Goal: Task Accomplishment & Management: Use online tool/utility

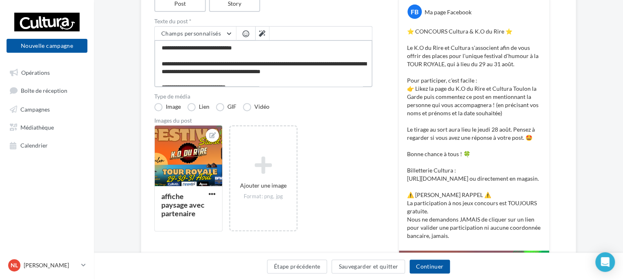
scroll to position [127, 0]
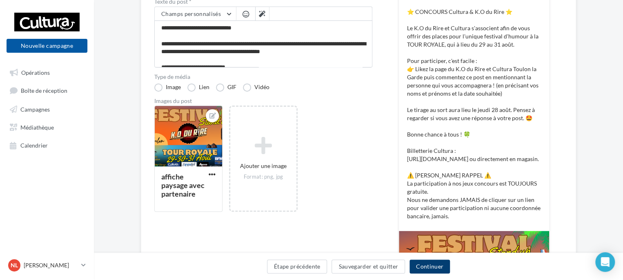
click at [424, 265] on button "Continuer" at bounding box center [430, 266] width 40 height 14
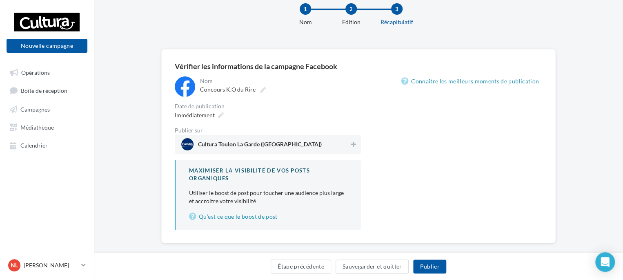
scroll to position [31, 0]
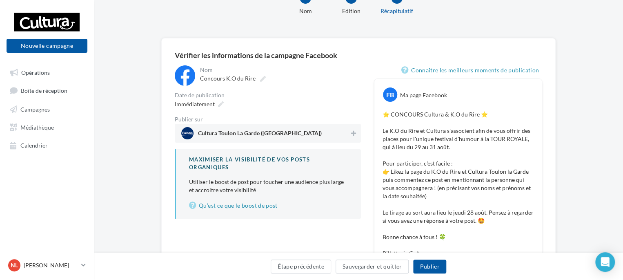
click at [333, 129] on span "Cultura Toulon La Garde (La Garde)" at bounding box center [265, 133] width 168 height 12
click at [207, 102] on span "Immédiatement" at bounding box center [195, 103] width 40 height 7
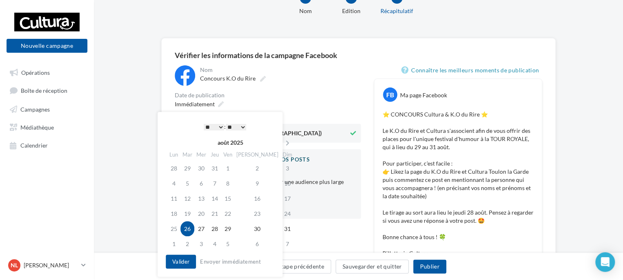
click at [188, 229] on td "26" at bounding box center [187, 228] width 14 height 15
click at [217, 125] on select "* * * * * * * * * * ** ** ** ** ** ** ** ** ** ** ** ** ** **" at bounding box center [214, 127] width 20 height 7
click at [246, 129] on select "** ** ** ** ** **" at bounding box center [236, 127] width 20 height 7
click at [187, 259] on button "Valider" at bounding box center [181, 261] width 30 height 14
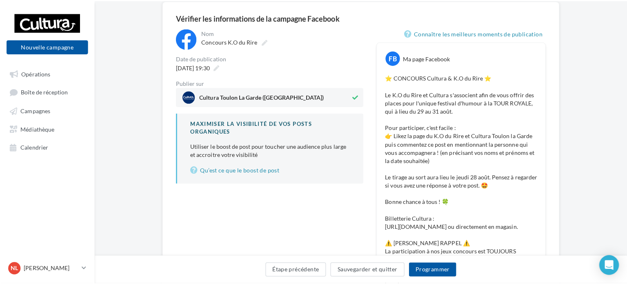
scroll to position [112, 0]
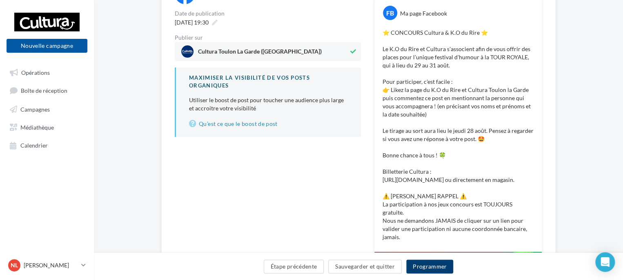
click at [425, 262] on button "Programmer" at bounding box center [429, 266] width 47 height 14
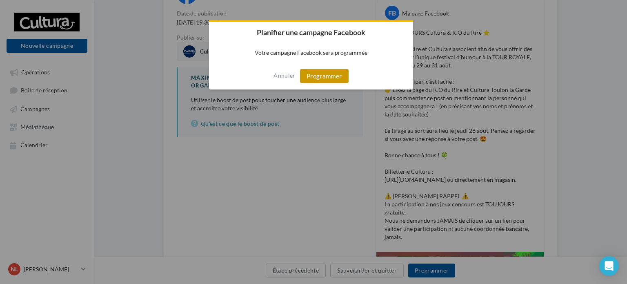
click at [321, 74] on button "Programmer" at bounding box center [324, 76] width 49 height 14
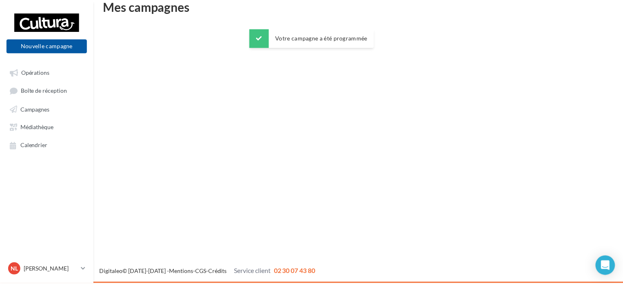
scroll to position [13, 0]
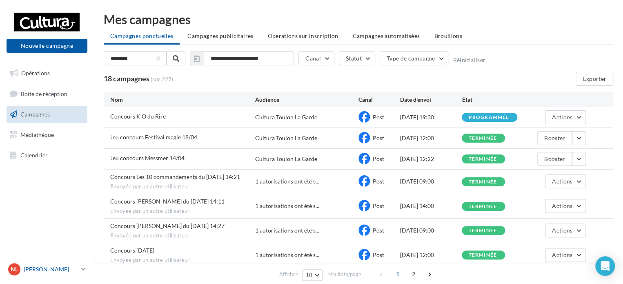
click at [77, 269] on p "[PERSON_NAME]" at bounding box center [51, 269] width 54 height 8
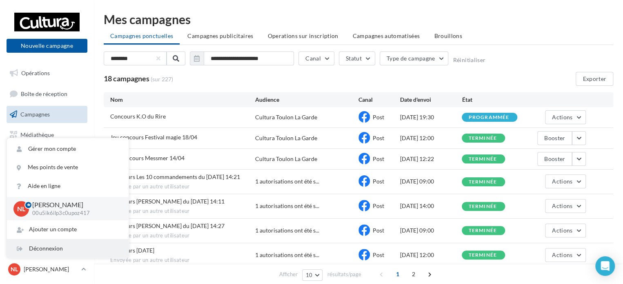
click at [54, 249] on div "Déconnexion" at bounding box center [68, 248] width 122 height 18
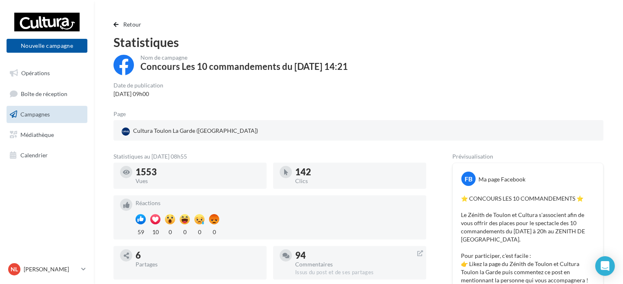
scroll to position [114, 0]
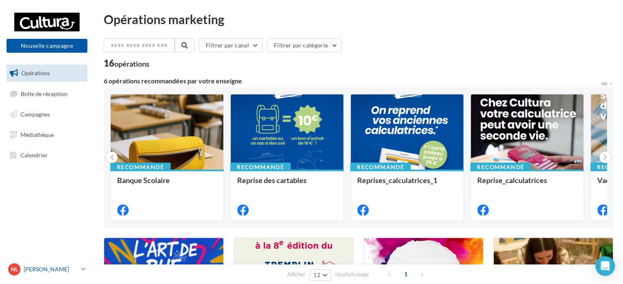
click at [69, 272] on p "[PERSON_NAME]" at bounding box center [51, 269] width 54 height 8
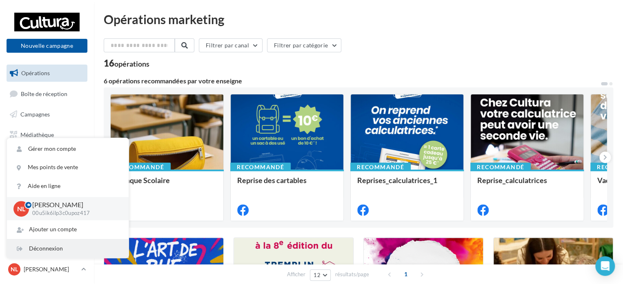
click at [56, 251] on div "Déconnexion" at bounding box center [68, 248] width 122 height 18
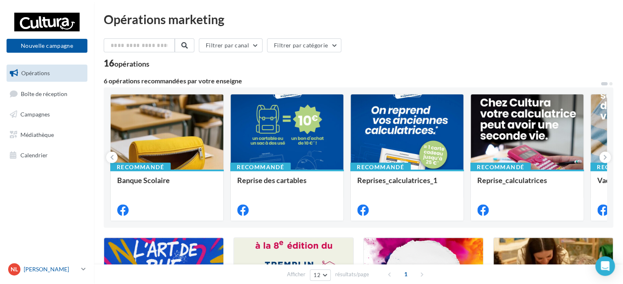
click at [62, 267] on p "[PERSON_NAME]" at bounding box center [51, 269] width 54 height 8
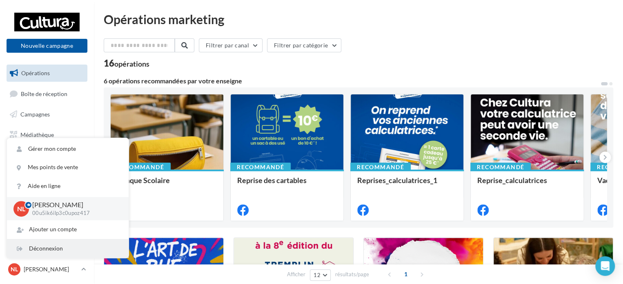
click at [51, 242] on div "Déconnexion" at bounding box center [68, 248] width 122 height 18
